Goal: Navigation & Orientation: Find specific page/section

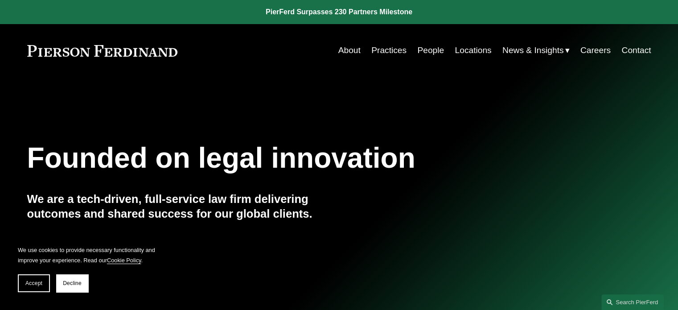
click at [381, 49] on link "Practices" at bounding box center [388, 50] width 35 height 17
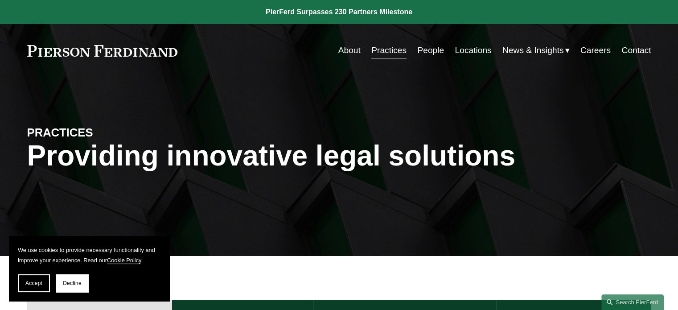
drag, startPoint x: 177, startPoint y: 53, endPoint x: 47, endPoint y: 55, distance: 130.1
click at [47, 55] on div "About Practices People Locations News & Insights News" at bounding box center [339, 50] width 624 height 17
